Goal: Task Accomplishment & Management: Complete application form

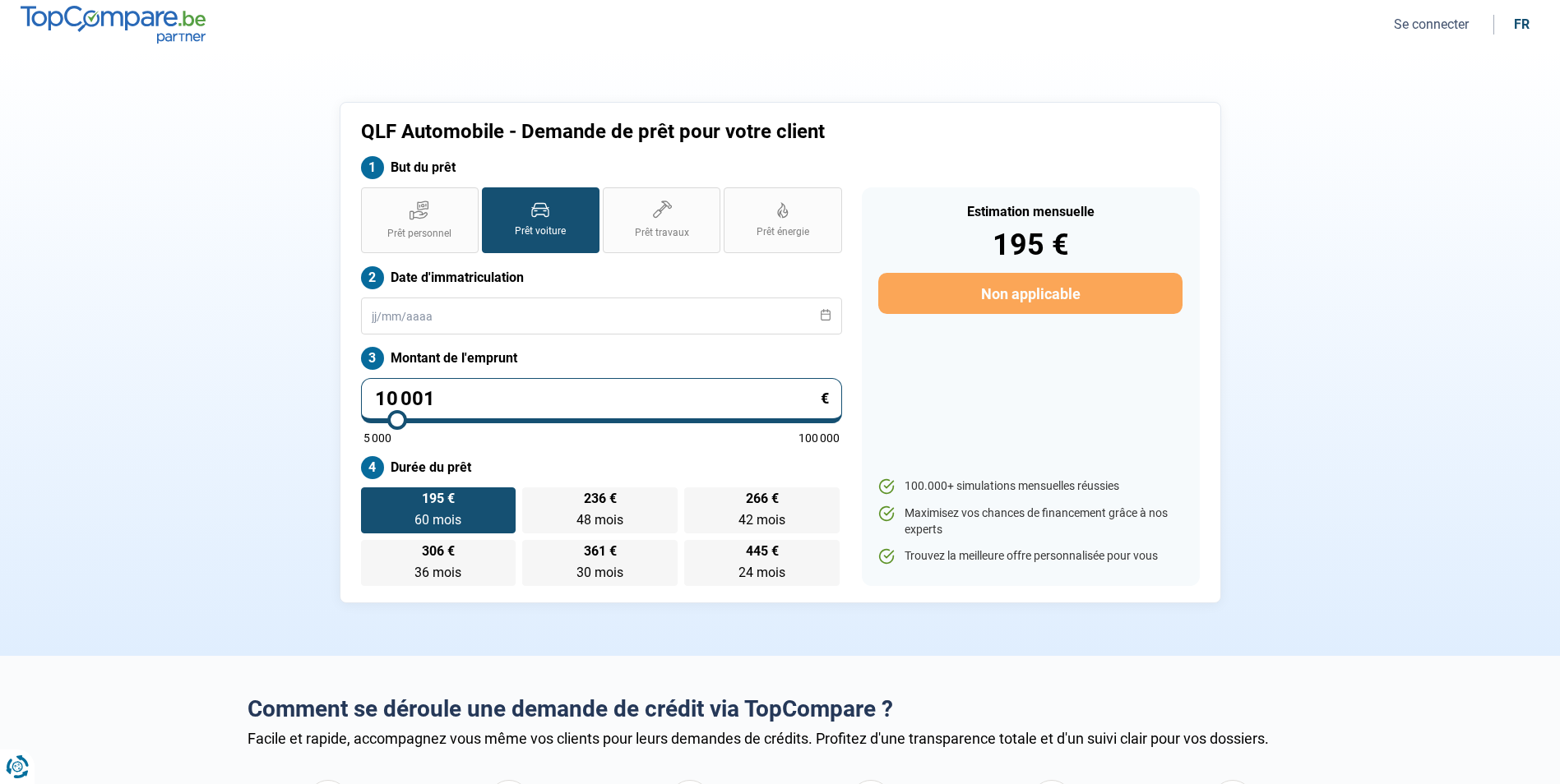
click at [1421, 21] on button "Se connecter" at bounding box center [1431, 24] width 85 height 18
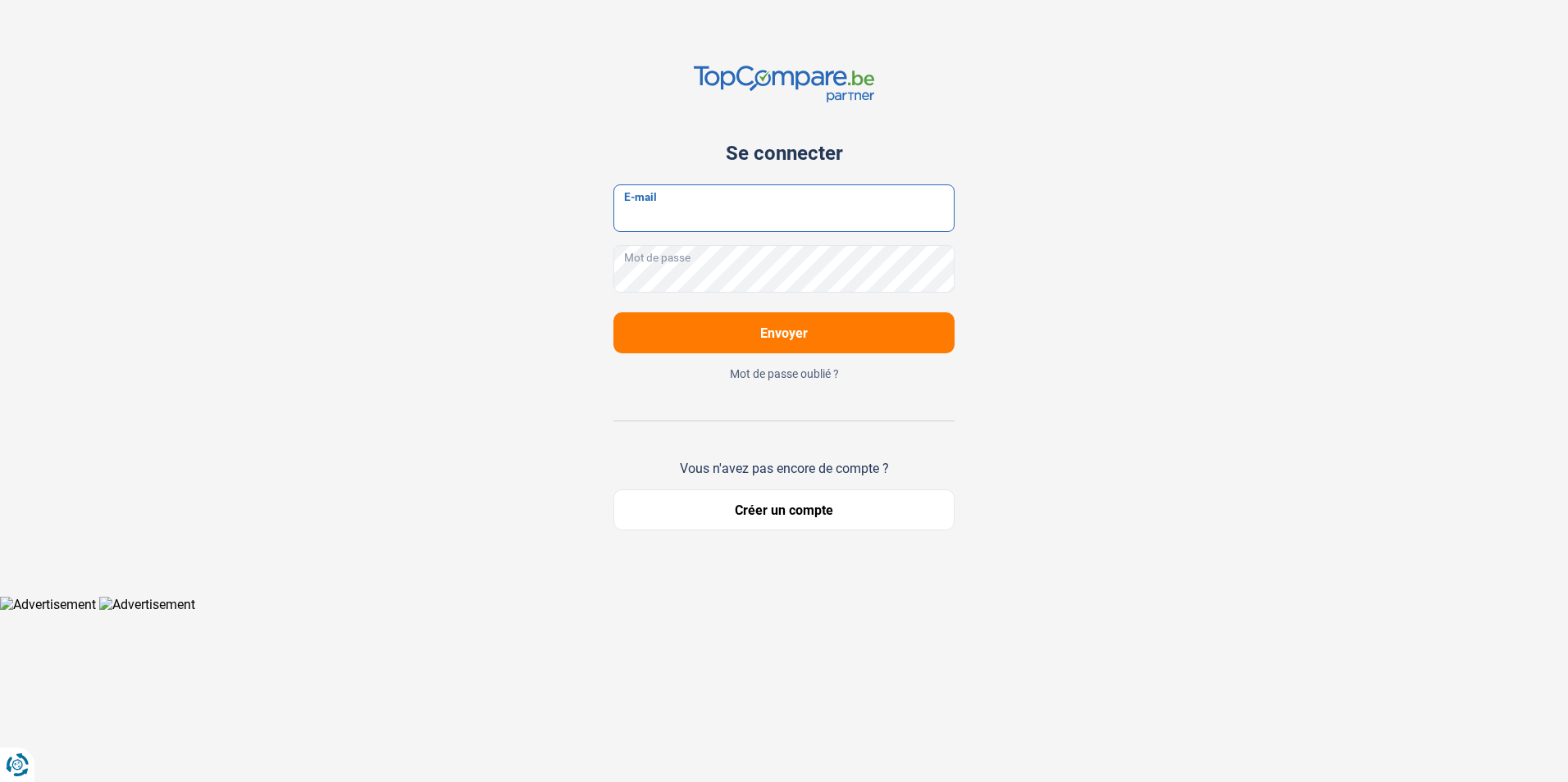
click at [760, 216] on input "E-mail" at bounding box center [784, 209] width 341 height 48
type input "[DOMAIN_NAME][EMAIL_ADDRESS][DOMAIN_NAME]"
click at [805, 515] on button "Créer un compte" at bounding box center [784, 510] width 341 height 41
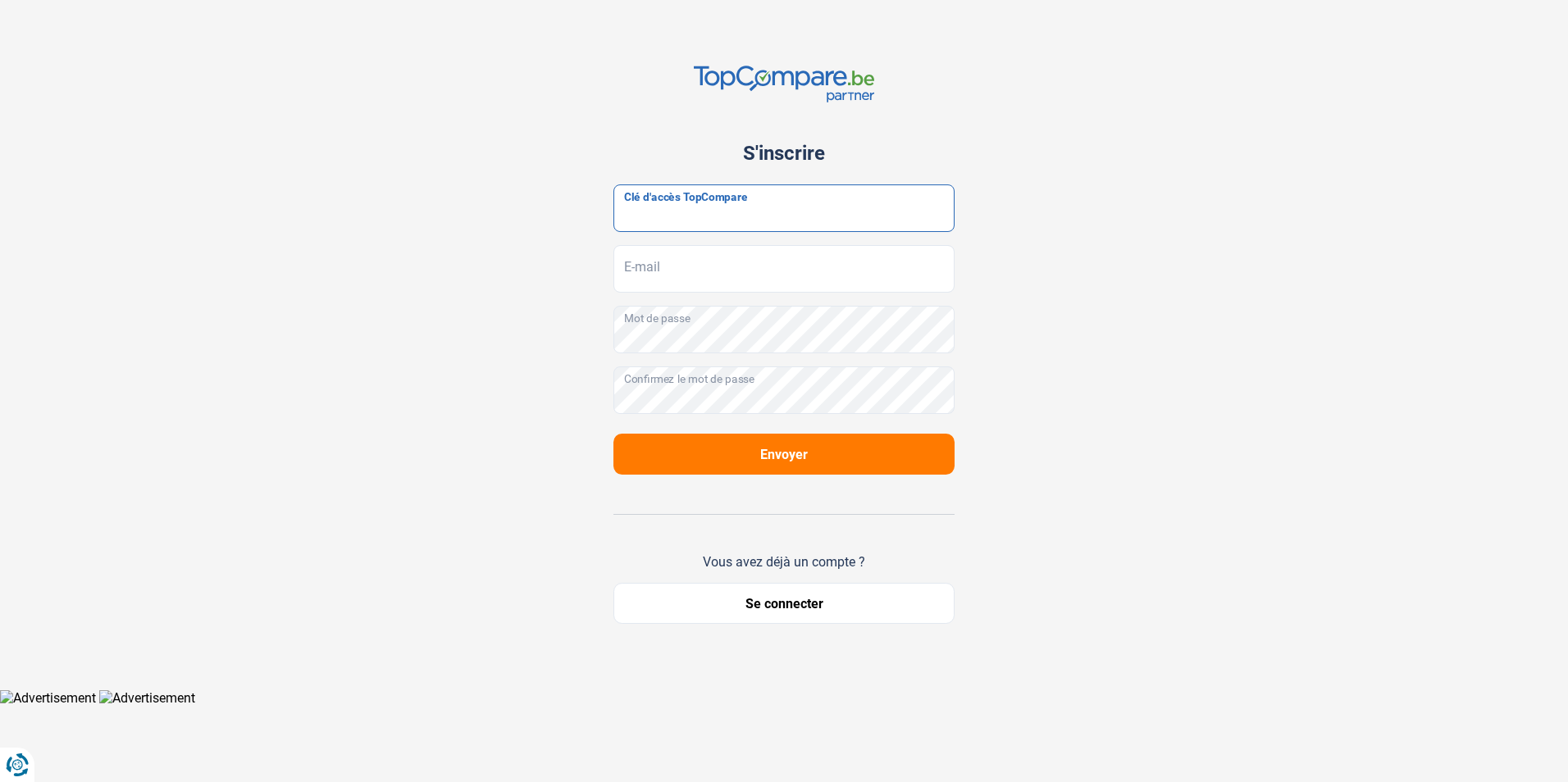
click at [716, 201] on input "Clé d'accès TopCompare" at bounding box center [784, 209] width 341 height 48
paste input "JrbfN@tcB24"
type input "JrbfN@tcB24"
click at [716, 276] on input "E-mail" at bounding box center [784, 269] width 341 height 48
type input "[DOMAIN_NAME][EMAIL_ADDRESS][DOMAIN_NAME]"
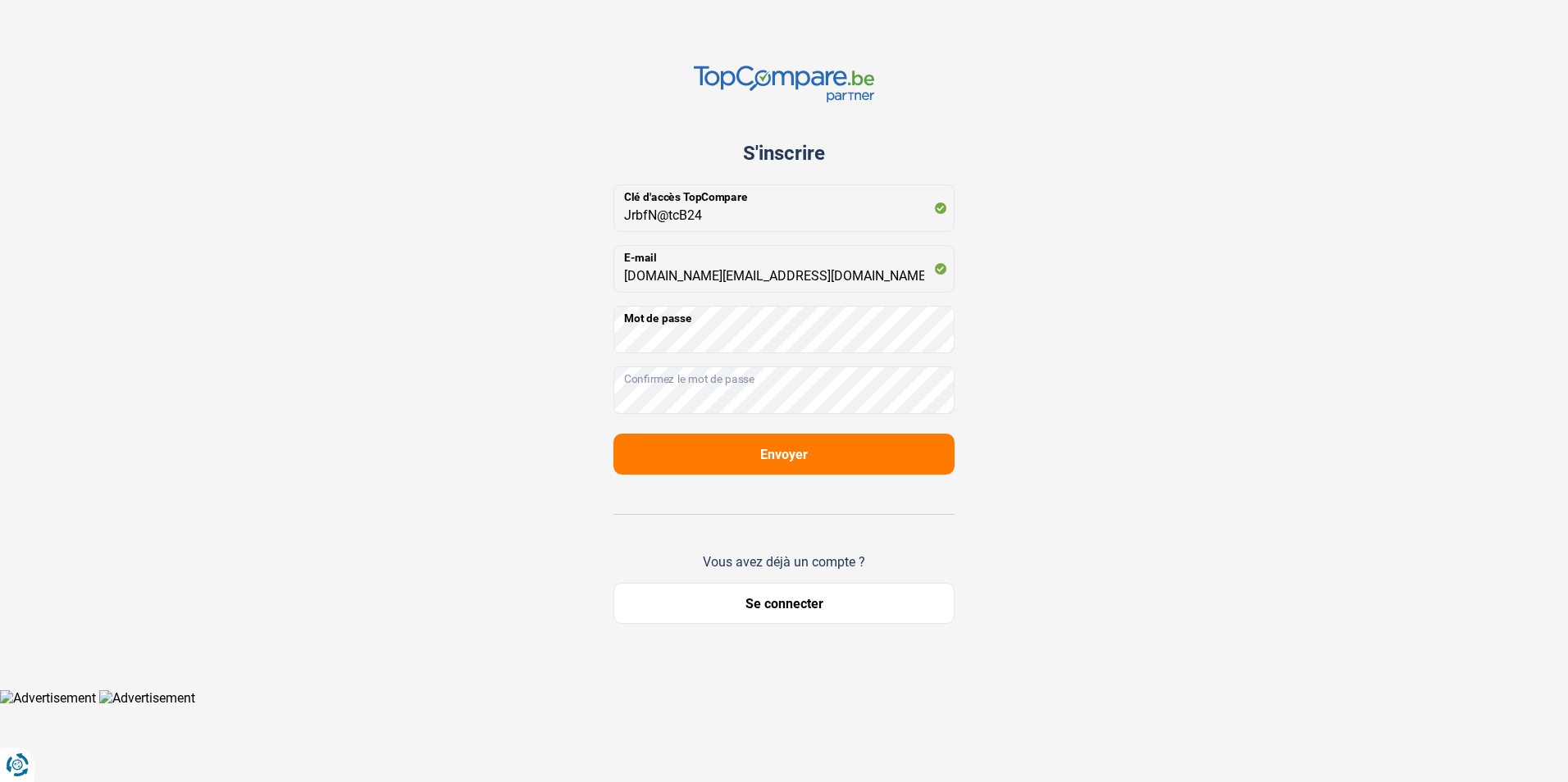
click at [783, 454] on button "Envoyer" at bounding box center [784, 454] width 341 height 41
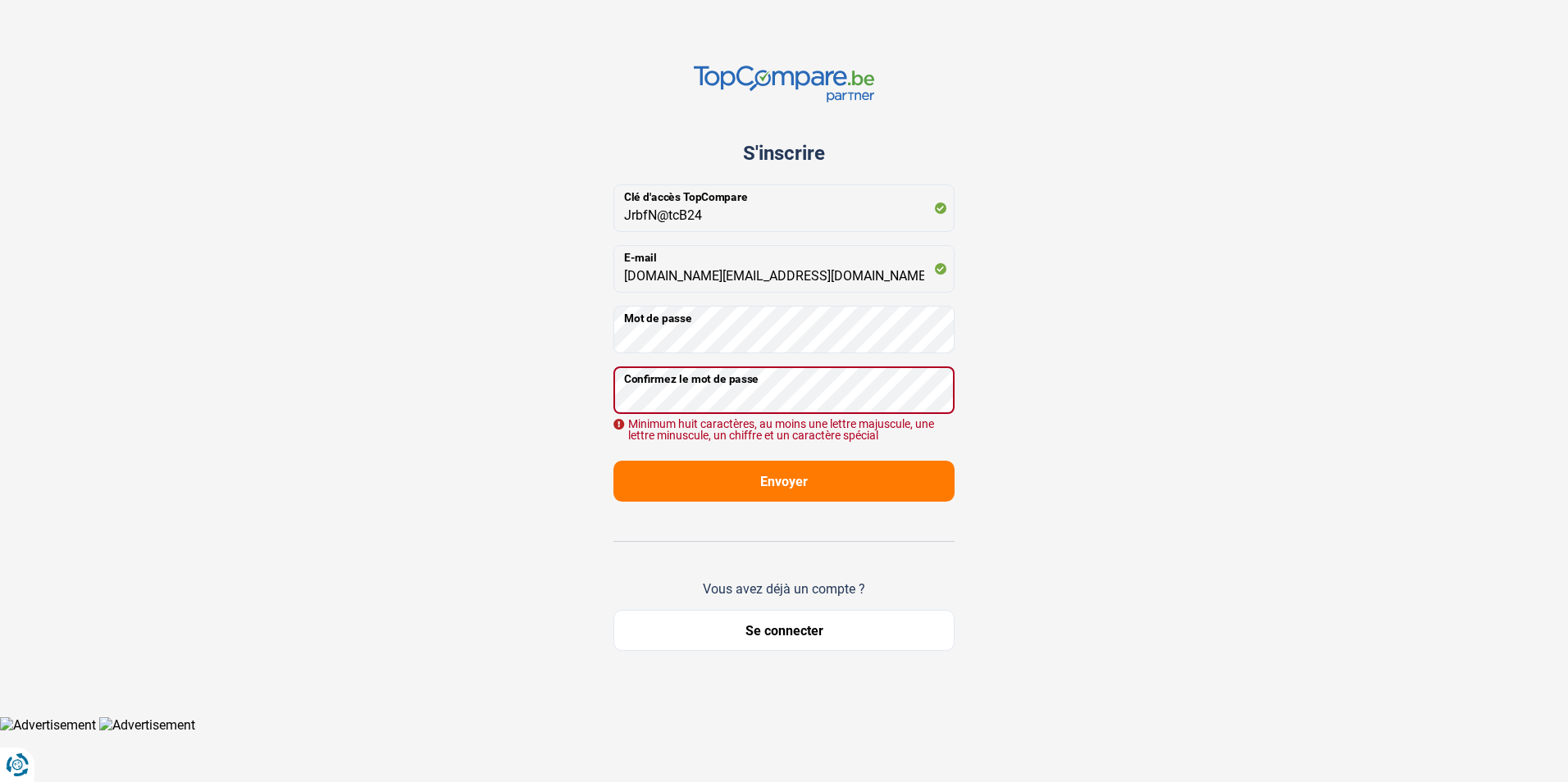
click at [1060, 417] on div "S'inscrire JrbfN@tcB24 Clé d'accès TopCompare [DOMAIN_NAME][EMAIL_ADDRESS][DOMA…" at bounding box center [784, 358] width 1082 height 717
click at [1069, 447] on div "S'inscrire JrbfN@tcB24 Clé d'accès TopCompare [DOMAIN_NAME][EMAIL_ADDRESS][DOMA…" at bounding box center [784, 358] width 1082 height 717
click at [1054, 450] on div "S'inscrire JrbfN@tcB24 Clé d'accès TopCompare [DOMAIN_NAME][EMAIL_ADDRESS][DOMA…" at bounding box center [784, 358] width 1082 height 717
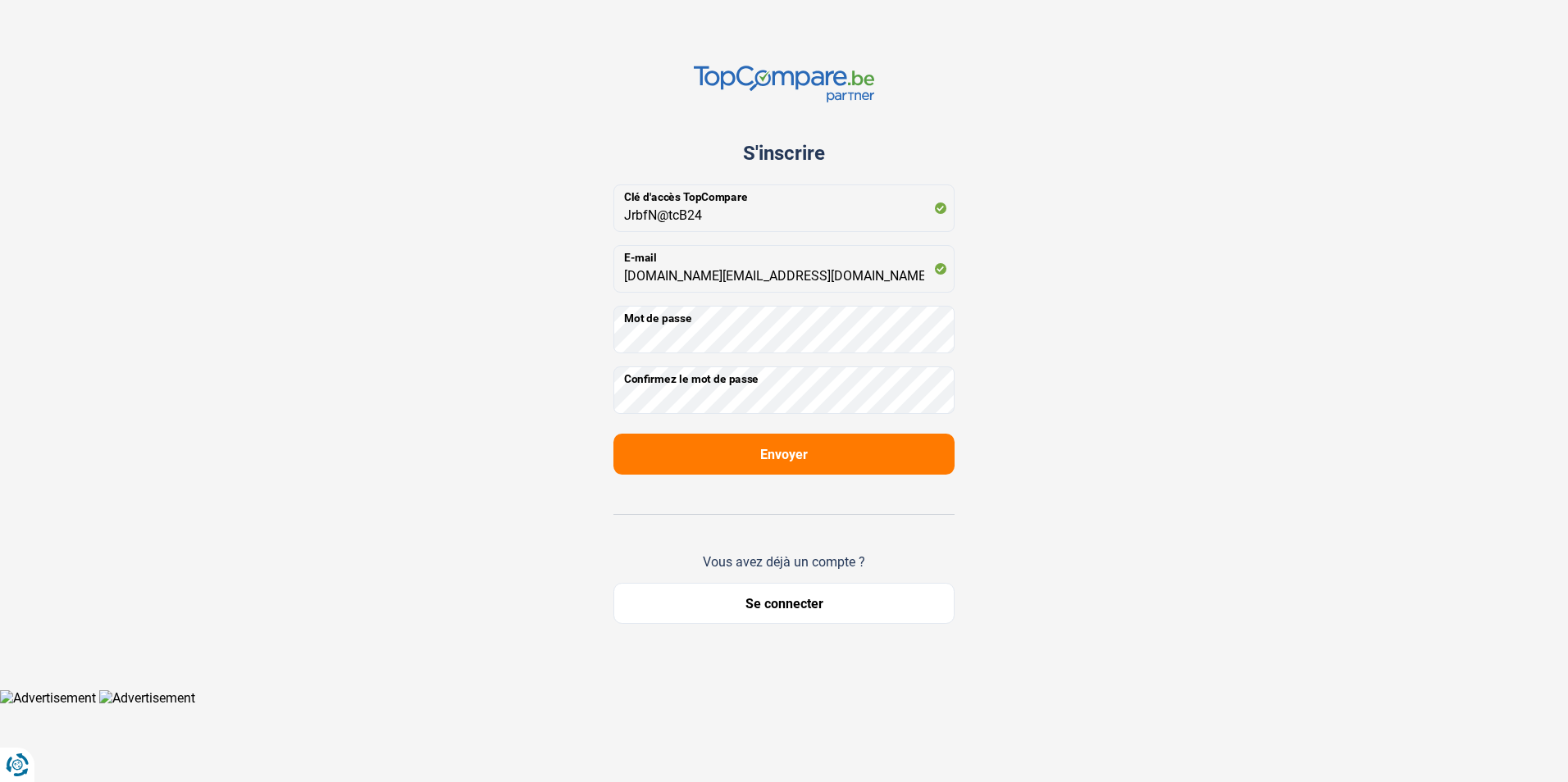
click at [788, 458] on span "Envoyer" at bounding box center [784, 454] width 48 height 16
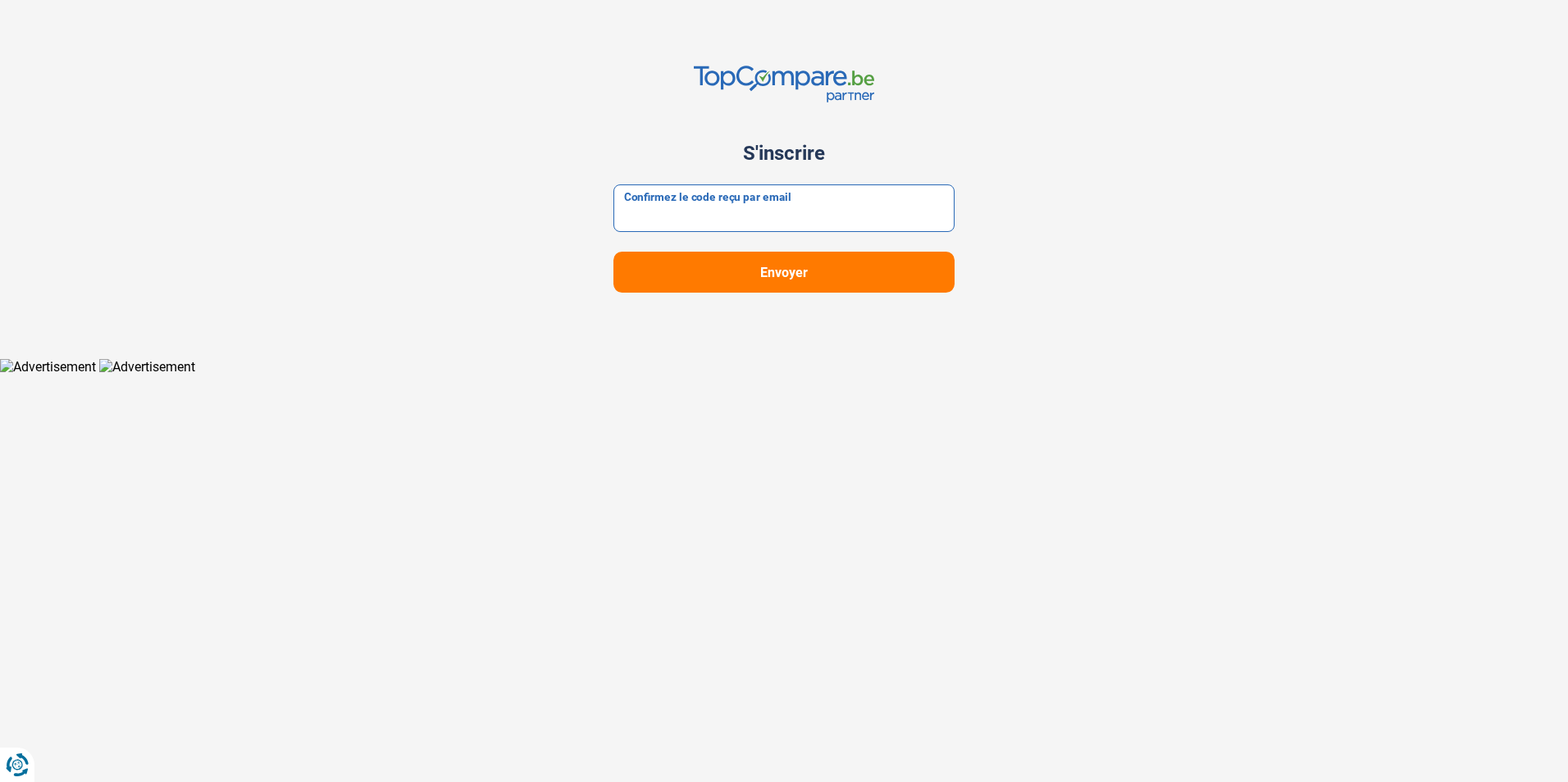
click at [765, 216] on input "Confirmez le code reçu par email" at bounding box center [784, 209] width 341 height 48
drag, startPoint x: 753, startPoint y: 219, endPoint x: 685, endPoint y: 225, distance: 68.3
click at [682, 221] on input "Confirmez le code reçu par email" at bounding box center [784, 209] width 341 height 48
paste input "447478"
type input "447478"
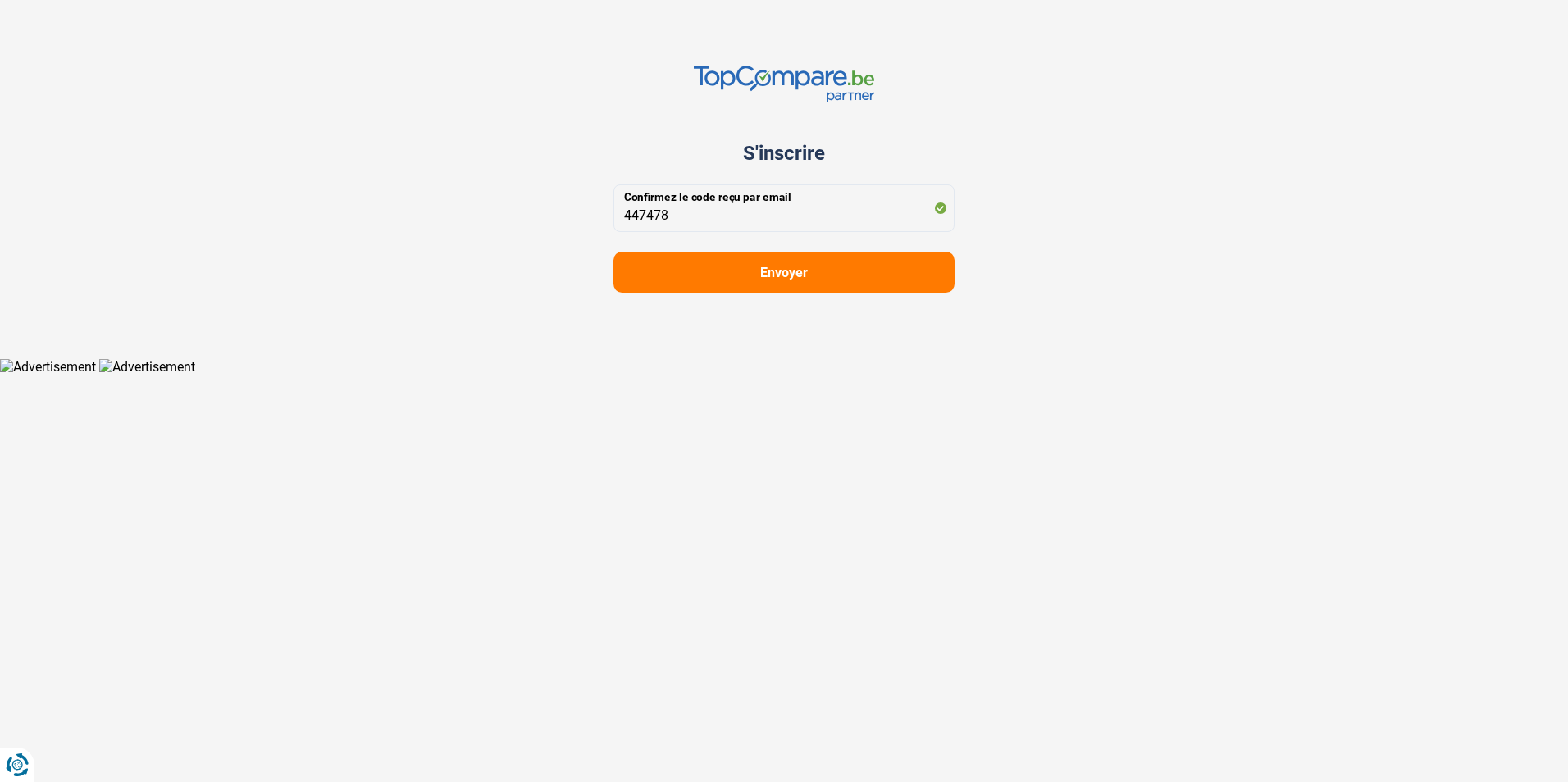
click at [780, 278] on span "Envoyer" at bounding box center [784, 272] width 48 height 16
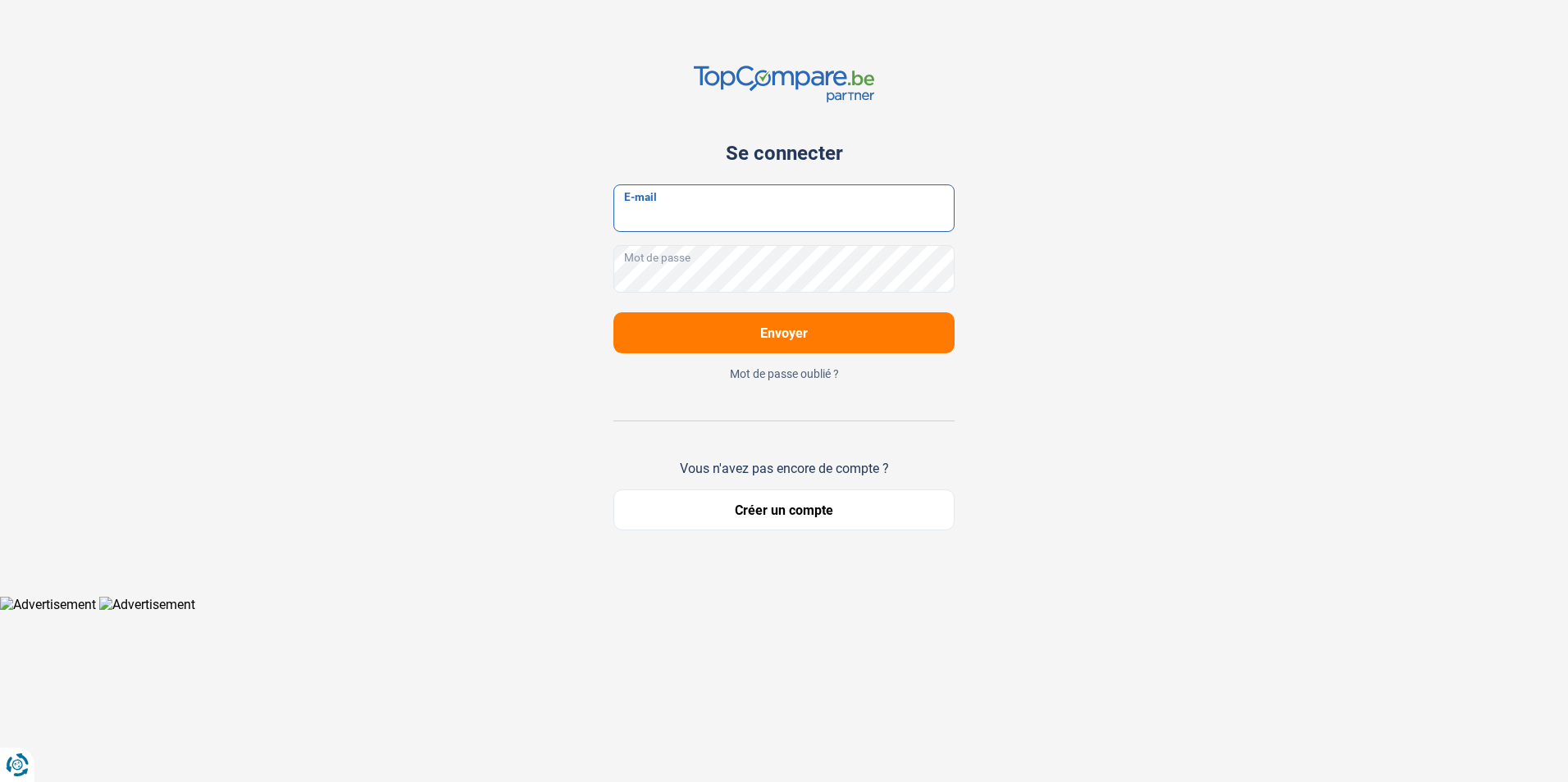
type input "[DOMAIN_NAME][EMAIL_ADDRESS][DOMAIN_NAME]"
click at [790, 335] on span "Envoyer" at bounding box center [784, 333] width 48 height 16
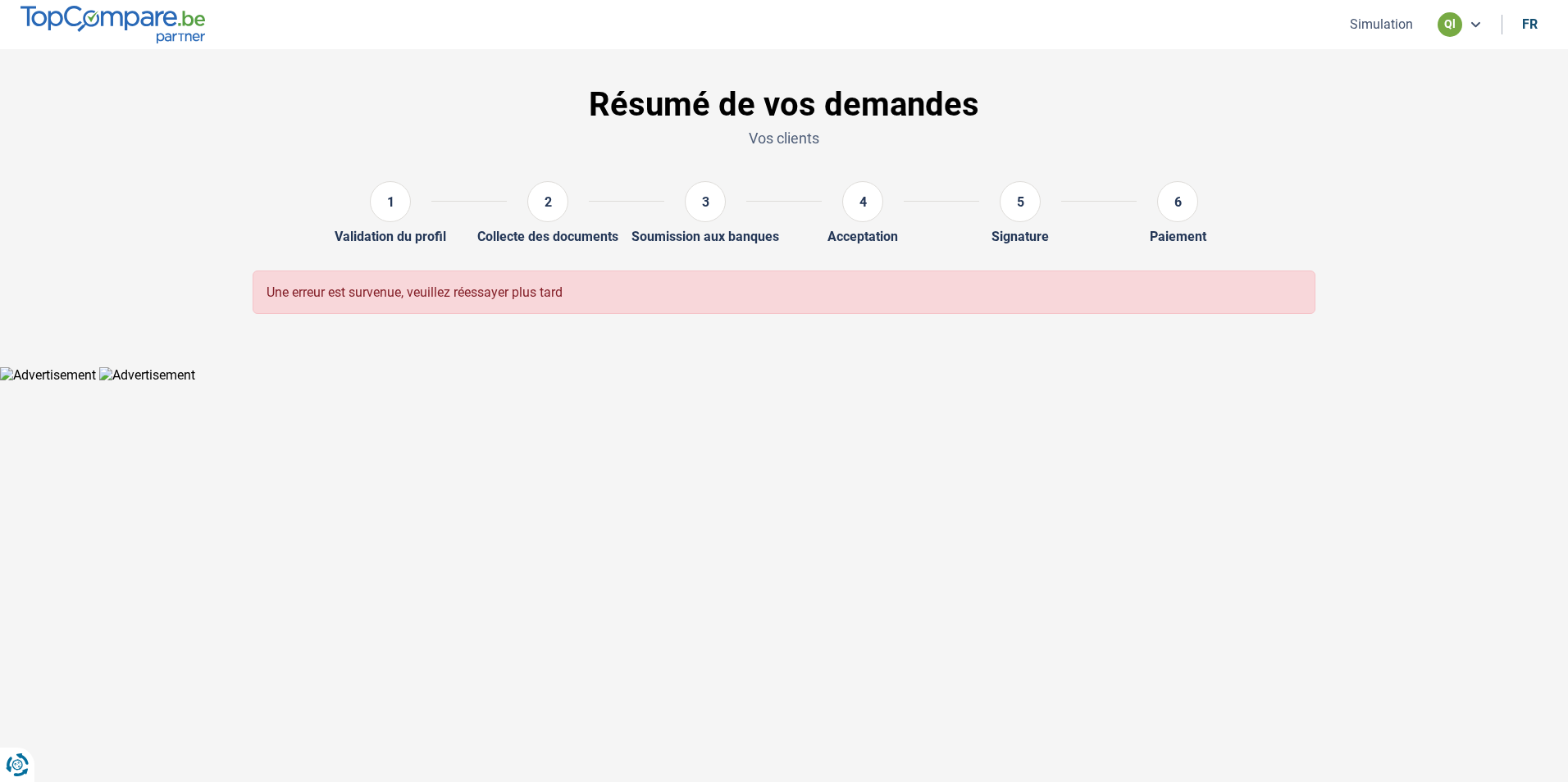
click at [1386, 29] on button "Simulation" at bounding box center [1381, 24] width 73 height 17
